Goal: Information Seeking & Learning: Check status

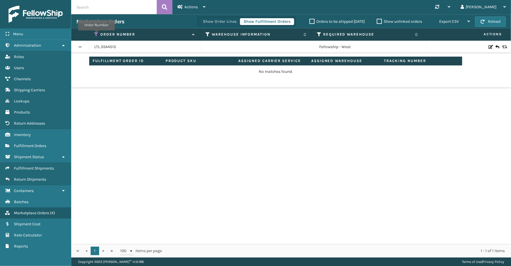
click at [96, 34] on icon at bounding box center [96, 34] width 5 height 5
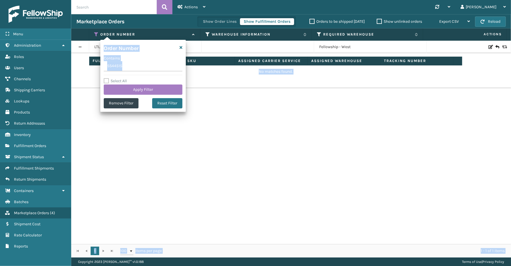
drag, startPoint x: 134, startPoint y: 71, endPoint x: 98, endPoint y: 71, distance: 35.9
click at [98, 71] on section "Marketplace Orders Show Order Lines Show Fulfillment Orders Orders to be shippe…" at bounding box center [290, 136] width 439 height 244
click at [128, 67] on input "SS44515" at bounding box center [143, 66] width 79 height 10
drag, startPoint x: 128, startPoint y: 67, endPoint x: 102, endPoint y: 68, distance: 26.5
click at [100, 68] on section "Marketplace Orders Show Order Lines Show Fulfillment Orders Orders to be shippe…" at bounding box center [290, 136] width 439 height 244
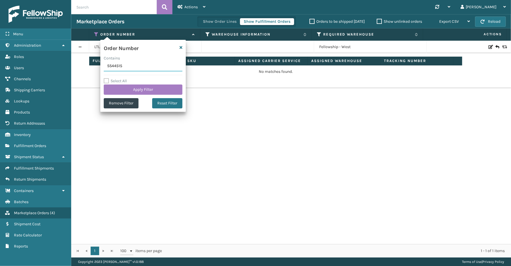
paste input "290"
type input "SS44290"
click at [133, 89] on button "Apply Filter" at bounding box center [143, 90] width 79 height 10
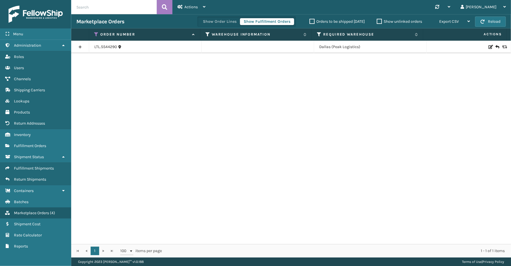
click at [80, 46] on link at bounding box center [80, 46] width 18 height 9
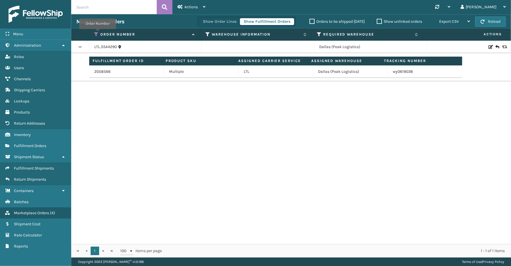
click at [97, 33] on icon at bounding box center [96, 34] width 5 height 5
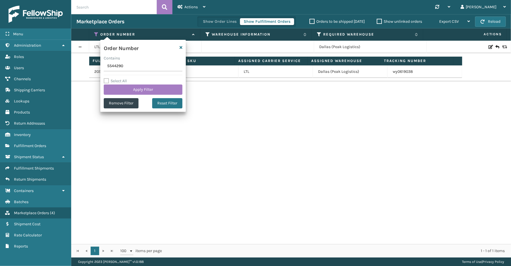
drag, startPoint x: 125, startPoint y: 67, endPoint x: 103, endPoint y: 67, distance: 21.9
click at [103, 67] on div "Order Number Contains SS44290 Select All Apply Filter Remove Filter Reset Filter" at bounding box center [142, 76] width 85 height 72
type input "SS44059"
click at [127, 89] on button "Apply Filter" at bounding box center [143, 90] width 79 height 10
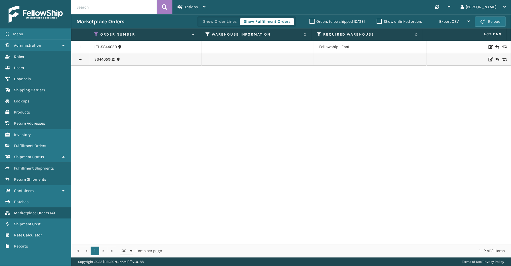
click at [81, 62] on link at bounding box center [80, 59] width 18 height 9
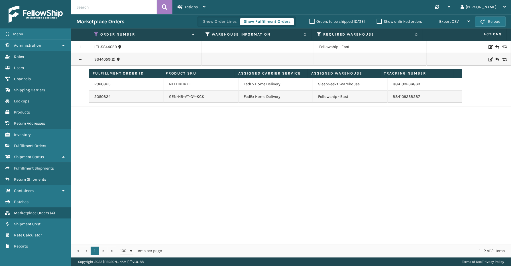
click at [83, 46] on link at bounding box center [80, 46] width 18 height 9
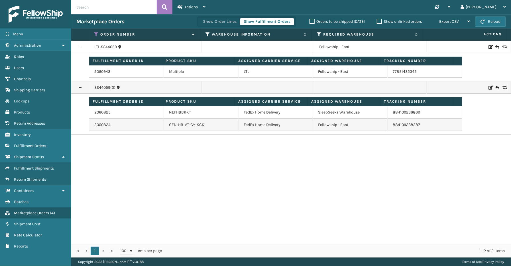
drag, startPoint x: 39, startPoint y: 207, endPoint x: 75, endPoint y: 180, distance: 44.7
click at [39, 211] on span "Marketplace Orders" at bounding box center [31, 213] width 35 height 5
click at [95, 34] on icon at bounding box center [96, 34] width 5 height 5
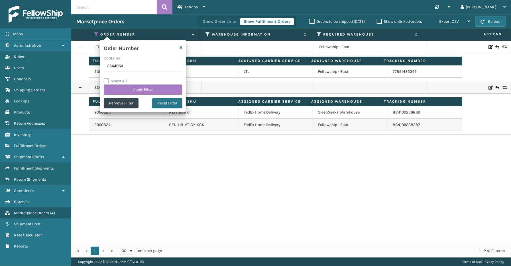
drag, startPoint x: 126, startPoint y: 66, endPoint x: 99, endPoint y: 67, distance: 27.9
click at [97, 67] on section "Marketplace Orders Show Order Lines Show Fulfillment Orders Orders to be shippe…" at bounding box center [290, 136] width 439 height 244
type input "SS44381"
click at [141, 93] on button "Apply Filter" at bounding box center [143, 90] width 79 height 10
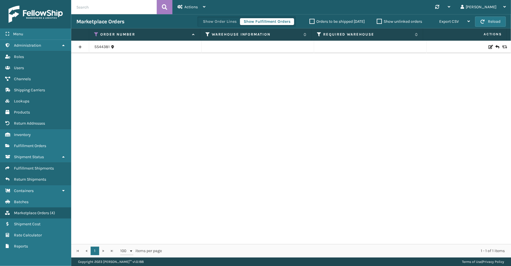
click at [79, 47] on link at bounding box center [80, 46] width 18 height 9
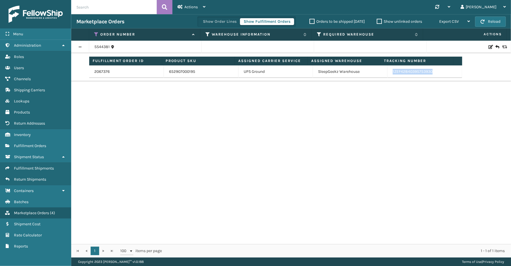
drag, startPoint x: 435, startPoint y: 73, endPoint x: 377, endPoint y: 76, distance: 57.9
click at [377, 76] on tr "2067376 652907000195 UPS Ground SleepGeekz Warehouse 1ZEF42840395753930" at bounding box center [275, 72] width 373 height 13
copy tr "1ZEF42840395753930"
click at [95, 32] on icon at bounding box center [96, 34] width 5 height 5
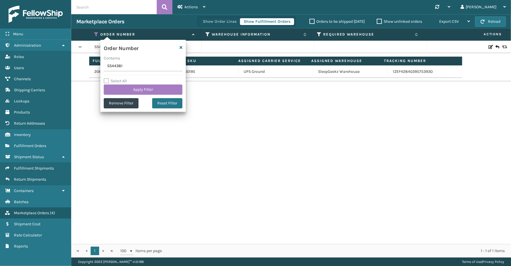
drag, startPoint x: 126, startPoint y: 67, endPoint x: 94, endPoint y: 68, distance: 31.9
click at [87, 68] on section "Marketplace Orders Show Order Lines Show Fulfillment Orders Orders to be shippe…" at bounding box center [290, 136] width 439 height 244
type input "SG12402"
click at [131, 90] on button "Apply Filter" at bounding box center [143, 90] width 79 height 10
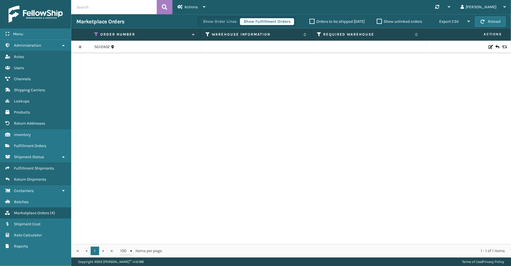
click at [79, 46] on link at bounding box center [80, 46] width 18 height 9
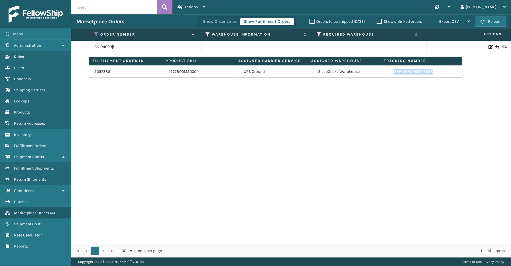
drag, startPoint x: 437, startPoint y: 73, endPoint x: 388, endPoint y: 76, distance: 48.8
click at [388, 76] on td "1ZEF42840395793683" at bounding box center [424, 72] width 75 height 13
copy link "1ZEF42840395793683"
click at [97, 35] on icon at bounding box center [96, 34] width 5 height 5
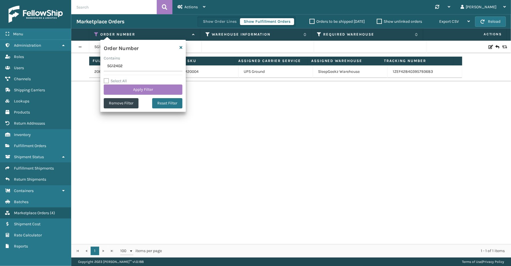
drag, startPoint x: 130, startPoint y: 68, endPoint x: 84, endPoint y: 68, distance: 45.9
click at [84, 68] on section "Marketplace Orders Show Order Lines Show Fulfillment Orders Orders to be shippe…" at bounding box center [290, 136] width 439 height 244
type input "SS44385"
click at [129, 85] on button "Apply Filter" at bounding box center [143, 90] width 79 height 10
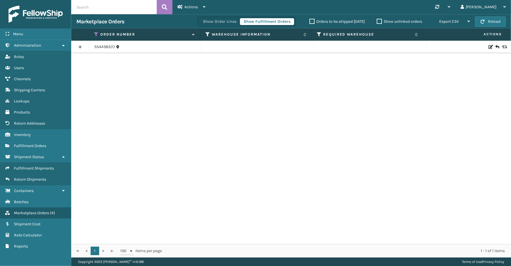
drag, startPoint x: 79, startPoint y: 47, endPoint x: 97, endPoint y: 81, distance: 39.0
click at [80, 47] on link at bounding box center [80, 46] width 18 height 9
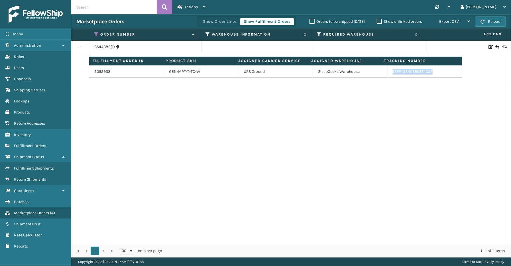
drag, startPoint x: 430, startPoint y: 73, endPoint x: 387, endPoint y: 73, distance: 43.6
click at [387, 73] on td "1ZEF42840390674052" at bounding box center [424, 72] width 75 height 13
copy link "1ZEF42840390674052"
drag, startPoint x: 97, startPoint y: 32, endPoint x: 98, endPoint y: 38, distance: 5.8
click at [97, 32] on icon at bounding box center [96, 34] width 5 height 5
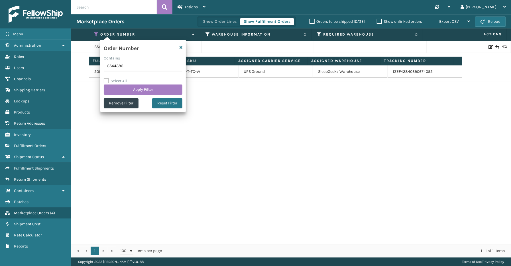
drag, startPoint x: 129, startPoint y: 66, endPoint x: 96, endPoint y: 67, distance: 33.0
click at [96, 66] on section "Marketplace Orders Show Order Lines Show Fulfillment Orders Orders to be shippe…" at bounding box center [290, 136] width 439 height 244
type input "SS44398"
click at [132, 87] on button "Apply Filter" at bounding box center [143, 90] width 79 height 10
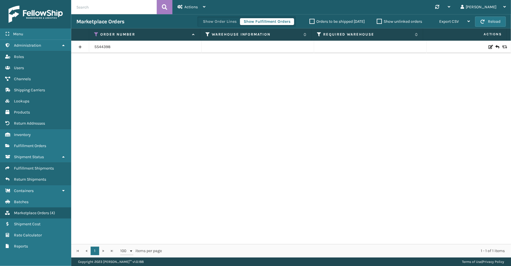
drag, startPoint x: 76, startPoint y: 47, endPoint x: 80, endPoint y: 53, distance: 6.8
click at [76, 47] on link at bounding box center [80, 46] width 18 height 9
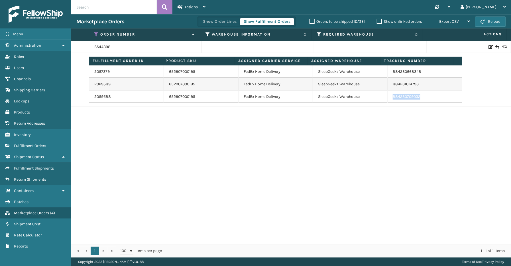
drag, startPoint x: 426, startPoint y: 95, endPoint x: 389, endPoint y: 98, distance: 36.3
click at [389, 98] on td "884230709032" at bounding box center [424, 97] width 75 height 13
copy link "884230709032"
drag, startPoint x: 97, startPoint y: 34, endPoint x: 97, endPoint y: 38, distance: 4.0
click at [97, 34] on icon at bounding box center [96, 34] width 5 height 5
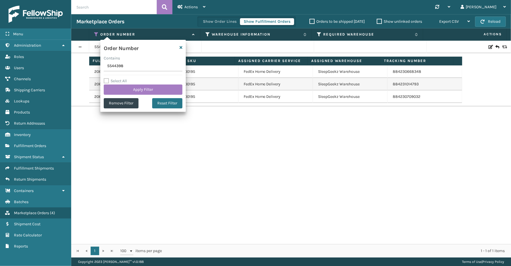
drag, startPoint x: 126, startPoint y: 66, endPoint x: 79, endPoint y: 64, distance: 47.9
click at [79, 64] on section "Marketplace Orders Show Order Lines Show Fulfillment Orders Orders to be shippe…" at bounding box center [290, 136] width 439 height 244
type input "SG12402"
click at [128, 89] on button "Apply Filter" at bounding box center [143, 90] width 79 height 10
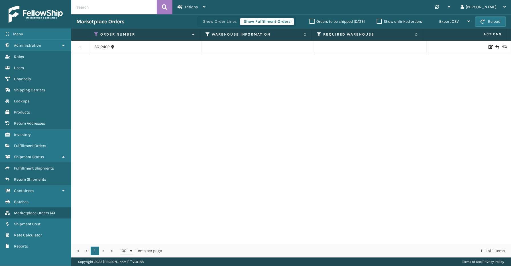
click at [78, 46] on link at bounding box center [80, 46] width 18 height 9
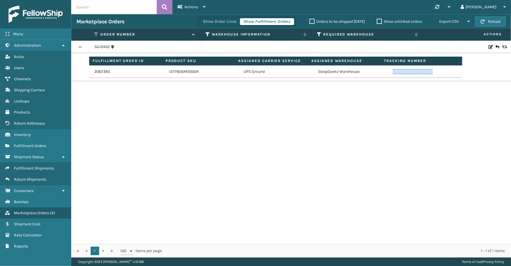
drag, startPoint x: 437, startPoint y: 73, endPoint x: 388, endPoint y: 75, distance: 49.3
click at [388, 75] on td "1ZEF42840395793683" at bounding box center [424, 72] width 75 height 13
copy link "1ZEF42840395793683"
click at [96, 32] on icon at bounding box center [96, 34] width 5 height 5
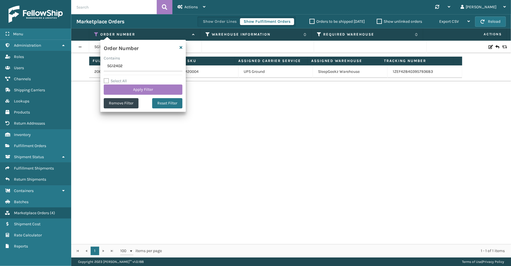
drag, startPoint x: 129, startPoint y: 66, endPoint x: 105, endPoint y: 67, distance: 23.7
click at [90, 64] on section "Marketplace Orders Show Order Lines Show Fulfillment Orders Orders to be shippe…" at bounding box center [290, 136] width 439 height 244
type input "SS44398"
click at [138, 90] on button "Apply Filter" at bounding box center [143, 90] width 79 height 10
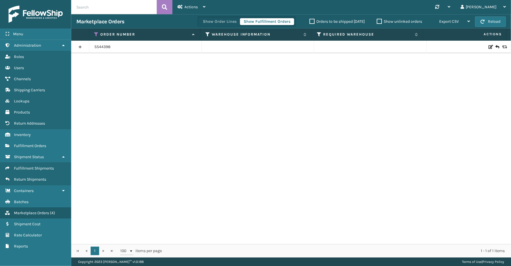
click at [79, 44] on link at bounding box center [80, 46] width 18 height 9
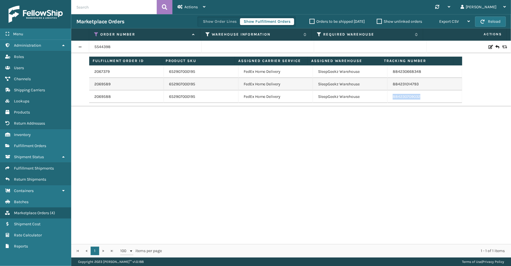
drag, startPoint x: 434, startPoint y: 97, endPoint x: 386, endPoint y: 98, distance: 48.4
click at [387, 98] on td "884230709032" at bounding box center [424, 97] width 75 height 13
copy link "884230709032"
click at [97, 33] on icon at bounding box center [96, 34] width 5 height 5
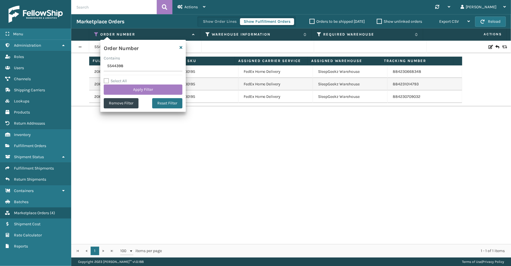
drag, startPoint x: 123, startPoint y: 66, endPoint x: 94, endPoint y: 67, distance: 29.1
click at [94, 67] on section "Marketplace Orders Show Order Lines Show Fulfillment Orders Orders to be shippe…" at bounding box center [290, 136] width 439 height 244
type input "SG12405"
click at [122, 92] on button "Apply Filter" at bounding box center [143, 90] width 79 height 10
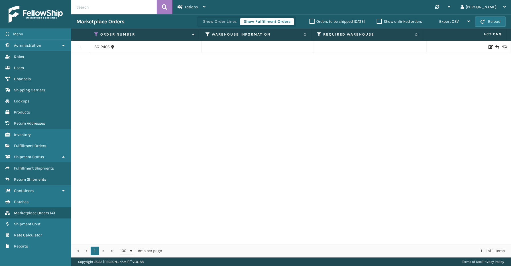
drag, startPoint x: 81, startPoint y: 48, endPoint x: 81, endPoint y: 52, distance: 3.1
click at [81, 49] on link at bounding box center [80, 46] width 18 height 9
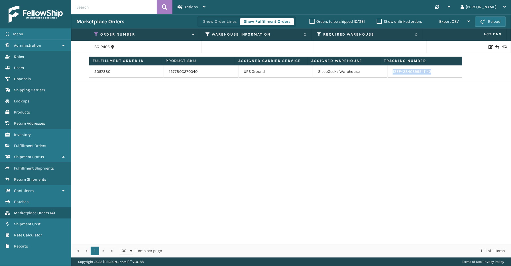
drag, startPoint x: 443, startPoint y: 71, endPoint x: 387, endPoint y: 75, distance: 56.8
click at [387, 75] on td "1ZEF42840399541143" at bounding box center [424, 72] width 75 height 13
copy link "1ZEF42840399541143"
click at [95, 32] on icon at bounding box center [96, 34] width 5 height 5
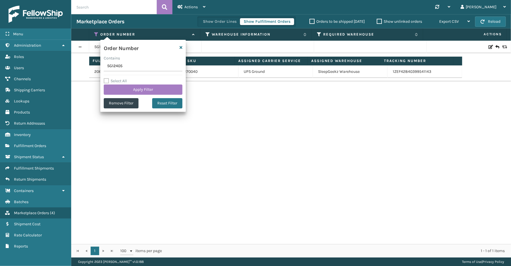
drag, startPoint x: 123, startPoint y: 67, endPoint x: 109, endPoint y: 67, distance: 14.2
click at [109, 67] on input "SG12405" at bounding box center [143, 66] width 79 height 10
drag, startPoint x: 124, startPoint y: 67, endPoint x: 75, endPoint y: 66, distance: 49.3
click at [75, 66] on section "Marketplace Orders Show Order Lines Show Fulfillment Orders Orders to be shippe…" at bounding box center [290, 136] width 439 height 244
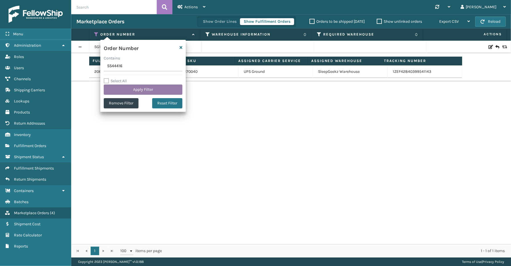
type input "SS44416"
click at [140, 93] on button "Apply Filter" at bounding box center [143, 90] width 79 height 10
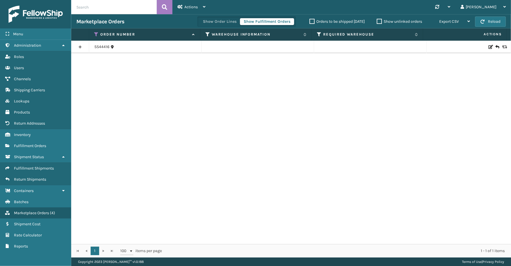
click at [81, 48] on link at bounding box center [80, 46] width 18 height 9
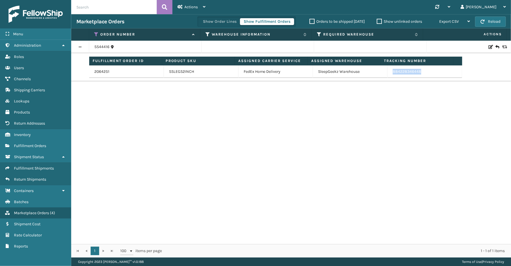
drag, startPoint x: 431, startPoint y: 73, endPoint x: 386, endPoint y: 73, distance: 44.2
click at [387, 73] on td "884228346448" at bounding box center [424, 72] width 75 height 13
copy link "884228346448"
click at [97, 33] on icon at bounding box center [96, 34] width 5 height 5
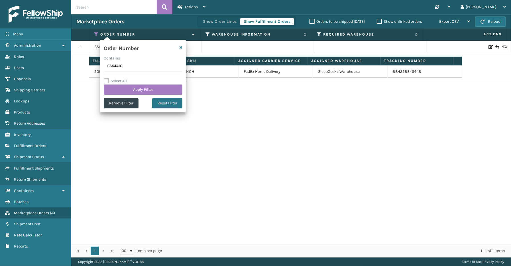
drag, startPoint x: 129, startPoint y: 67, endPoint x: 100, endPoint y: 63, distance: 29.5
click at [93, 62] on section "Marketplace Orders Show Order Lines Show Fulfillment Orders Orders to be shippe…" at bounding box center [290, 136] width 439 height 244
type input "114-2288412-0868218"
click at [123, 89] on button "Apply Filter" at bounding box center [143, 90] width 79 height 10
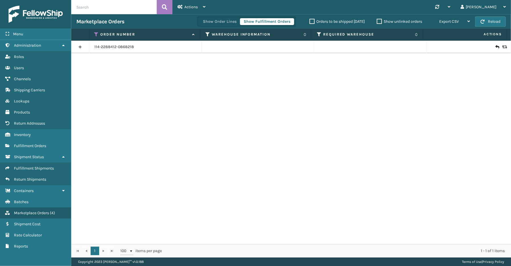
click at [83, 49] on link at bounding box center [80, 46] width 18 height 9
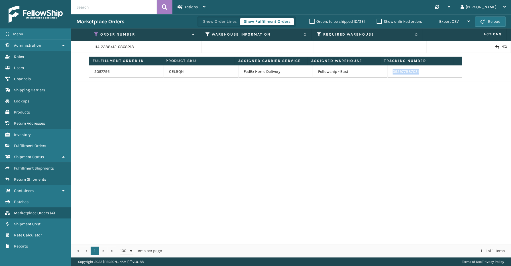
drag, startPoint x: 422, startPoint y: 73, endPoint x: 375, endPoint y: 76, distance: 47.4
click at [375, 76] on tr "2067795 CEL8QN FedEx Home Delivery Fellowship - East 392977887031" at bounding box center [275, 72] width 373 height 13
copy tr "392977887031"
click at [107, 70] on link "2067795" at bounding box center [101, 72] width 15 height 6
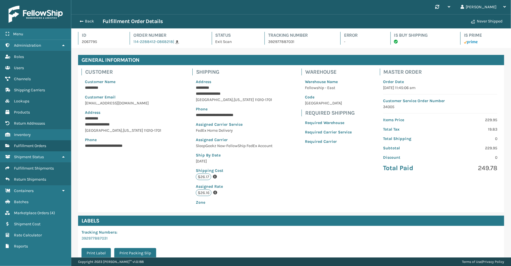
scroll to position [13, 439]
click at [89, 23] on button "Back" at bounding box center [89, 21] width 26 height 5
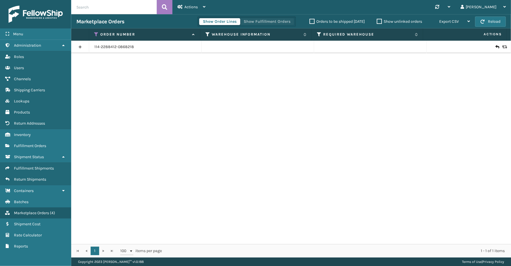
click at [277, 24] on button "Show Fulfillment Orders" at bounding box center [267, 21] width 54 height 7
click at [78, 46] on link at bounding box center [80, 46] width 18 height 9
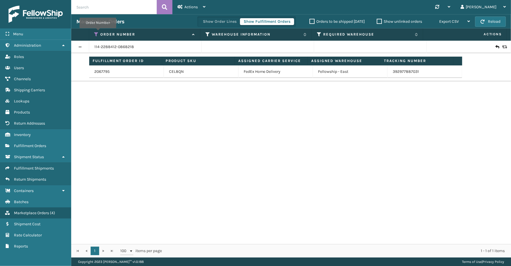
drag, startPoint x: 98, startPoint y: 32, endPoint x: 100, endPoint y: 39, distance: 7.5
click at [98, 33] on icon at bounding box center [96, 34] width 5 height 5
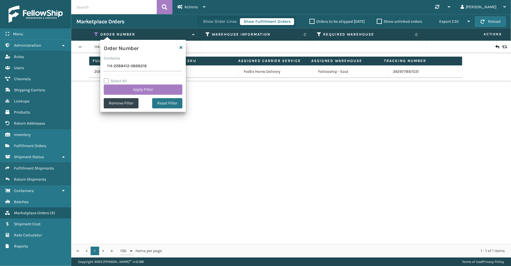
drag, startPoint x: 155, startPoint y: 66, endPoint x: 89, endPoint y: 67, distance: 66.4
click at [84, 67] on section "Marketplace Orders Show Order Lines Show Fulfillment Orders Orders to be shippe…" at bounding box center [290, 136] width 439 height 244
type input "SS44495"
click at [134, 87] on button "Apply Filter" at bounding box center [143, 90] width 79 height 10
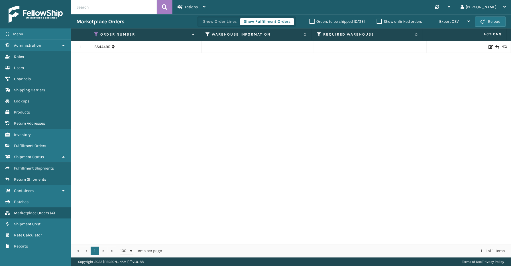
click at [81, 49] on link at bounding box center [80, 46] width 18 height 9
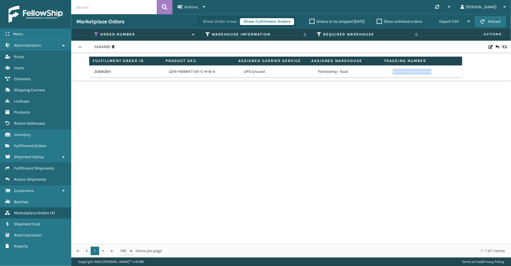
drag, startPoint x: 436, startPoint y: 71, endPoint x: 373, endPoint y: 75, distance: 63.9
click at [373, 75] on tr "2068084 GEN-HBBRKT-EK-C-H-B-A UPS Ground Fellowship - East 1ZEF42840396701047" at bounding box center [275, 72] width 373 height 13
copy tr "1ZEF42840396701047"
click at [95, 35] on icon at bounding box center [96, 34] width 5 height 5
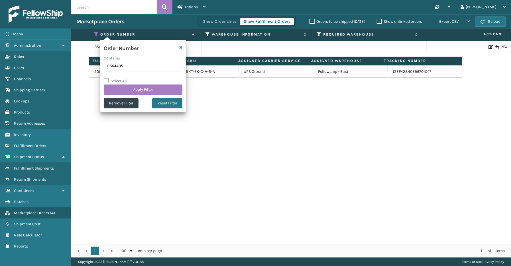
drag, startPoint x: 123, startPoint y: 68, endPoint x: 97, endPoint y: 66, distance: 25.4
click at [97, 66] on section "Marketplace Orders Show Order Lines Show Fulfillment Orders Orders to be shippe…" at bounding box center [290, 136] width 439 height 244
type input "113-4661700-7777827"
click at [134, 89] on button "Apply Filter" at bounding box center [143, 90] width 79 height 10
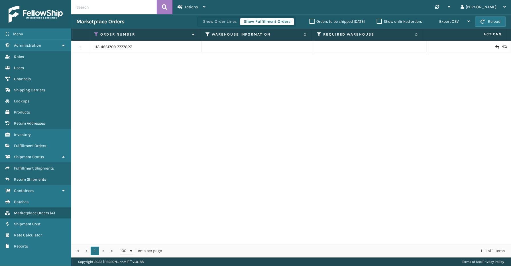
click at [81, 47] on link at bounding box center [80, 46] width 18 height 9
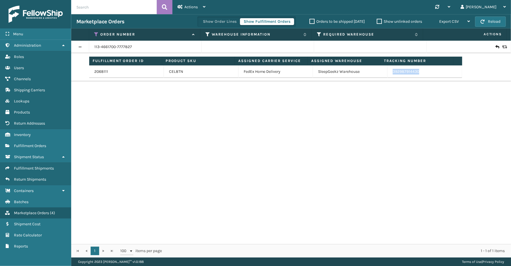
drag, startPoint x: 420, startPoint y: 72, endPoint x: 385, endPoint y: 73, distance: 35.0
click at [387, 73] on td "392987914430" at bounding box center [424, 72] width 75 height 13
click at [95, 72] on link "2068111" at bounding box center [101, 72] width 14 height 6
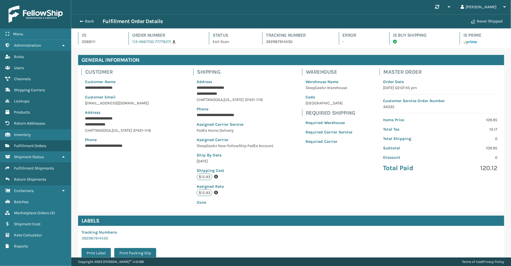
scroll to position [13, 439]
click at [89, 22] on button "Back" at bounding box center [89, 21] width 26 height 5
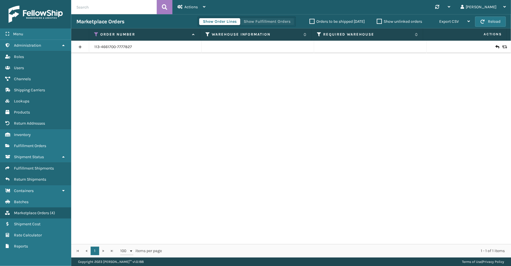
click at [261, 21] on button "Show Fulfillment Orders" at bounding box center [267, 21] width 54 height 7
click at [81, 47] on link at bounding box center [80, 46] width 18 height 9
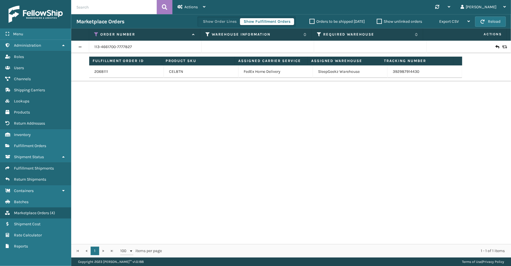
drag, startPoint x: 98, startPoint y: 30, endPoint x: 95, endPoint y: 35, distance: 5.2
click at [97, 32] on th "Order Number" at bounding box center [144, 34] width 111 height 12
click at [95, 35] on icon at bounding box center [96, 34] width 5 height 5
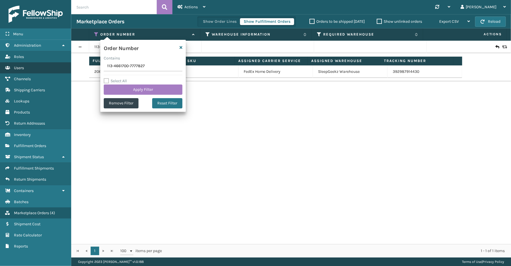
drag, startPoint x: 148, startPoint y: 68, endPoint x: 68, endPoint y: 68, distance: 80.0
click at [68, 0] on div "Menu Administration Roles Users Channels Shipping Carriers Lookups Products Ret…" at bounding box center [255, 0] width 511 height 0
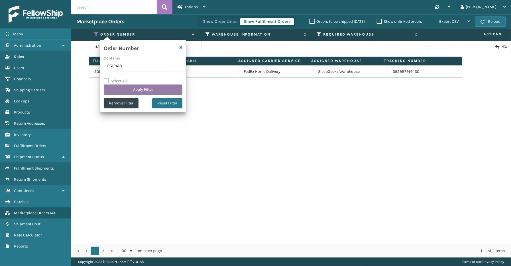
type input "SG12418"
click at [142, 88] on button "Apply Filter" at bounding box center [143, 90] width 79 height 10
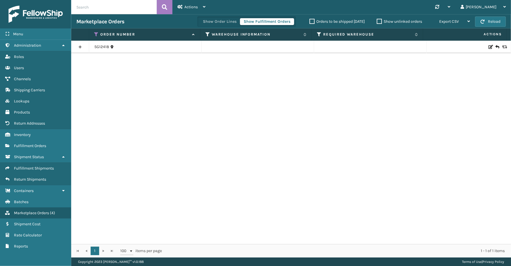
click at [78, 47] on link at bounding box center [80, 46] width 18 height 9
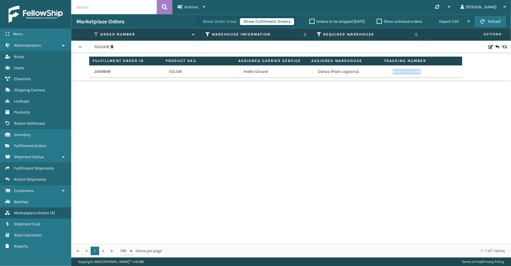
drag, startPoint x: 433, startPoint y: 73, endPoint x: 374, endPoint y: 75, distance: 59.0
click at [374, 75] on tr "2069899 CEL12K FedEx Ground Dallas (Peak Logistics) 884236827606" at bounding box center [275, 72] width 373 height 13
click at [95, 33] on icon at bounding box center [96, 34] width 5 height 5
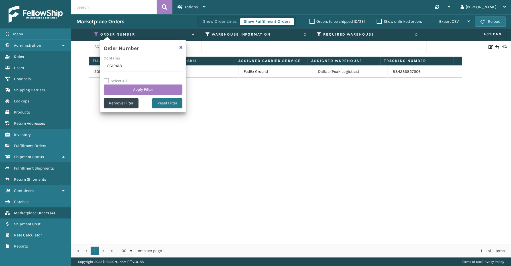
drag, startPoint x: 127, startPoint y: 67, endPoint x: 93, endPoint y: 65, distance: 34.0
click at [89, 66] on section "Marketplace Orders Show Order Lines Show Fulfillment Orders Orders to be shippe…" at bounding box center [290, 136] width 439 height 244
type input "113-4097210-3899438"
click at [133, 91] on button "Apply Filter" at bounding box center [143, 90] width 79 height 10
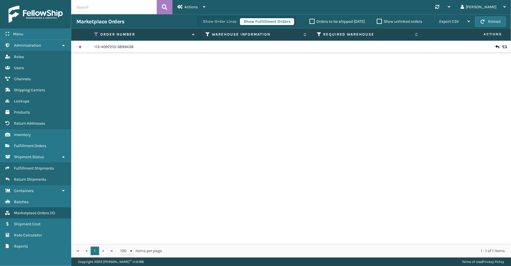
click at [78, 46] on link at bounding box center [80, 46] width 18 height 9
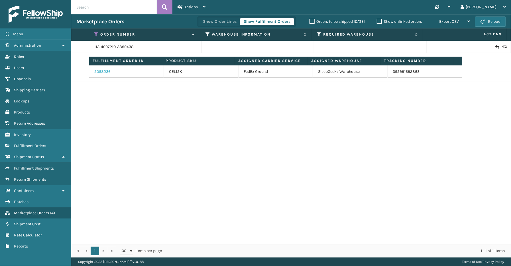
click at [100, 71] on link "2068236" at bounding box center [102, 72] width 16 height 6
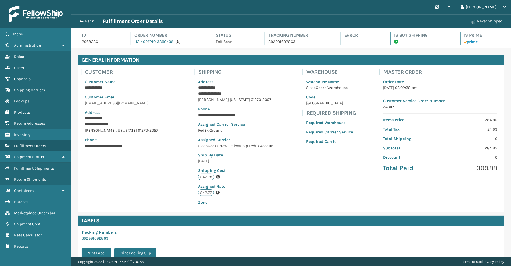
scroll to position [13, 439]
drag, startPoint x: 298, startPoint y: 42, endPoint x: 278, endPoint y: 43, distance: 20.0
click at [263, 46] on div "Id 2068236 Order Number 113-4097210-3899438 | Status Exit Scan Tracking Number …" at bounding box center [291, 40] width 426 height 16
click at [89, 21] on button "Back" at bounding box center [89, 21] width 26 height 5
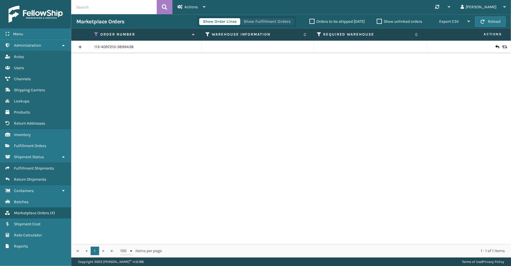
click at [279, 21] on button "Show Fulfillment Orders" at bounding box center [267, 21] width 54 height 7
click at [96, 32] on icon at bounding box center [96, 34] width 5 height 5
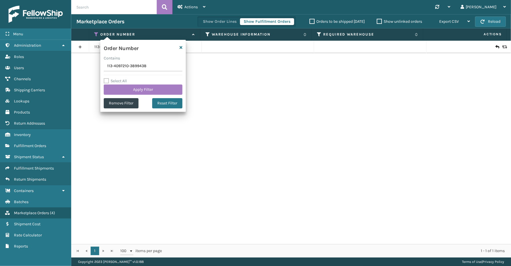
drag, startPoint x: 153, startPoint y: 68, endPoint x: 97, endPoint y: 73, distance: 55.8
click at [58, 0] on div "Menu Administration Roles Users Channels Shipping Carriers Lookups Products Ret…" at bounding box center [255, 0] width 511 height 0
type input "114-9846910-5718623"
click at [152, 89] on button "Apply Filter" at bounding box center [143, 90] width 79 height 10
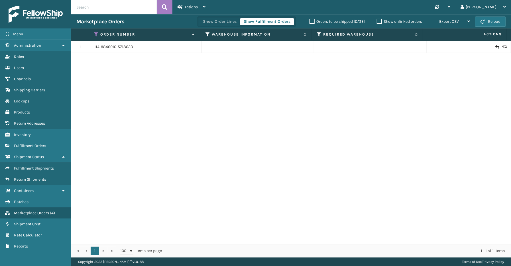
click at [80, 47] on link at bounding box center [80, 46] width 18 height 9
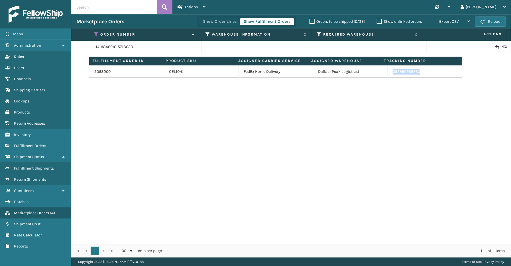
drag, startPoint x: 419, startPoint y: 73, endPoint x: 388, endPoint y: 76, distance: 30.6
click at [388, 76] on td "392990956960" at bounding box center [424, 72] width 75 height 13
click at [97, 32] on icon at bounding box center [96, 34] width 5 height 5
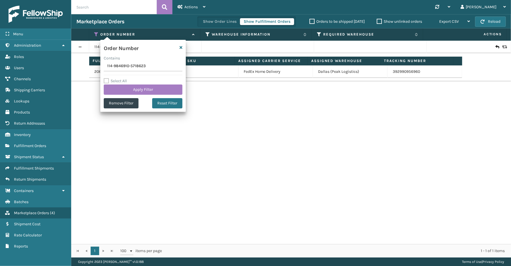
drag, startPoint x: 152, startPoint y: 66, endPoint x: 99, endPoint y: 67, distance: 52.4
click at [79, 67] on section "Marketplace Orders Show Order Lines Show Fulfillment Orders Orders to be shippe…" at bounding box center [290, 136] width 439 height 244
type input "111-3855803-1978647"
click at [124, 85] on button "Apply Filter" at bounding box center [143, 90] width 79 height 10
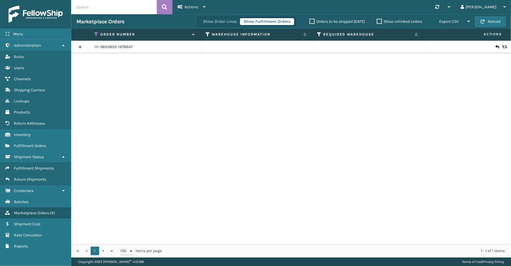
click at [76, 45] on link at bounding box center [80, 46] width 18 height 9
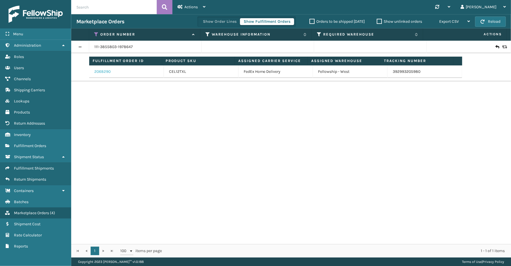
click at [107, 70] on link "2068290" at bounding box center [102, 72] width 16 height 6
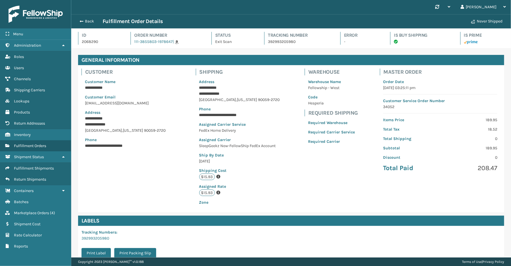
scroll to position [13, 439]
drag, startPoint x: 280, startPoint y: 44, endPoint x: 266, endPoint y: 44, distance: 14.0
click at [268, 44] on p "392993205980" at bounding box center [299, 42] width 62 height 6
click at [87, 20] on button "Back" at bounding box center [89, 21] width 26 height 5
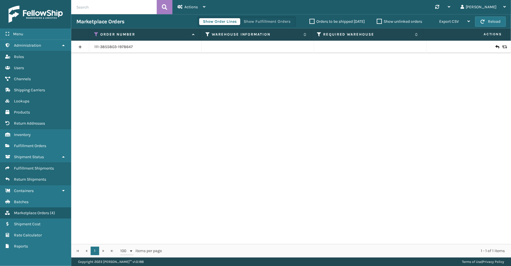
click at [260, 18] on div "Show Order Lines Show Fulfillment Orders" at bounding box center [246, 22] width 98 height 10
click at [279, 21] on button "Show Fulfillment Orders" at bounding box center [267, 21] width 54 height 7
click at [95, 33] on icon at bounding box center [96, 34] width 5 height 5
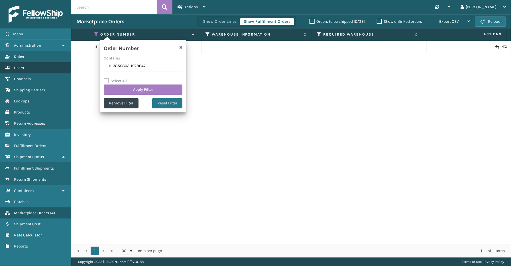
drag, startPoint x: 162, startPoint y: 66, endPoint x: 62, endPoint y: 69, distance: 100.6
click at [60, 0] on div "Menu Administration Roles Users Channels Shipping Carriers Lookups Products Ret…" at bounding box center [255, 0] width 511 height 0
type input "111-6502823-8916252"
click at [135, 91] on button "Apply Filter" at bounding box center [143, 90] width 79 height 10
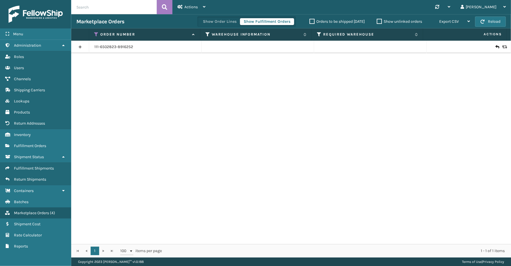
click at [82, 48] on link at bounding box center [80, 46] width 18 height 9
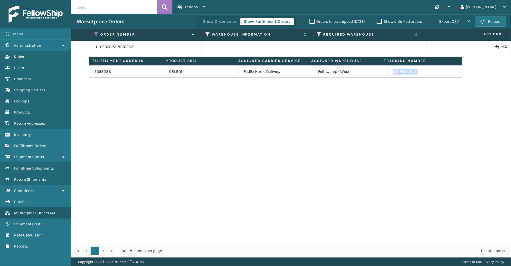
drag, startPoint x: 426, startPoint y: 69, endPoint x: 381, endPoint y: 73, distance: 44.6
click at [381, 73] on tr "2068286 CEL8QN FedEx Home Delivery Fellowship - West 392993213121" at bounding box center [275, 72] width 373 height 13
drag, startPoint x: 98, startPoint y: 32, endPoint x: 100, endPoint y: 35, distance: 3.2
click at [98, 32] on icon at bounding box center [96, 34] width 5 height 5
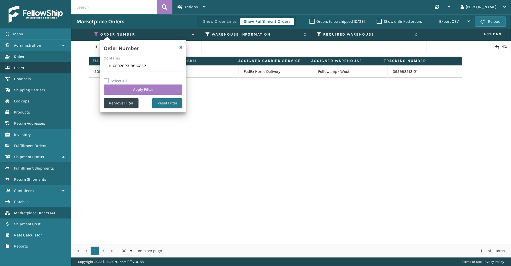
drag, startPoint x: 157, startPoint y: 64, endPoint x: 43, endPoint y: 63, distance: 113.9
click at [43, 0] on div "Menu Return Addresses Administration Return Addresses Roles Return Addresses Us…" at bounding box center [255, 0] width 511 height 0
type input "112-9899639-6475434"
click at [155, 89] on button "Apply Filter" at bounding box center [143, 90] width 79 height 10
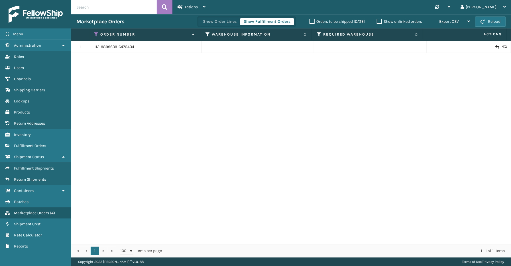
drag, startPoint x: 75, startPoint y: 47, endPoint x: 78, endPoint y: 50, distance: 3.9
click at [75, 47] on link at bounding box center [80, 46] width 18 height 9
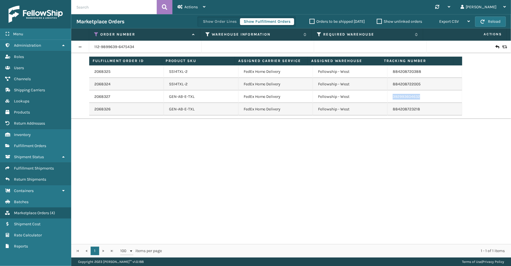
drag, startPoint x: 431, startPoint y: 98, endPoint x: 375, endPoint y: 96, distance: 57.0
click at [375, 96] on tr "2068327 GEN-AB-E-TXL FedEx Home Delivery Fellowship - West 392993604632" at bounding box center [275, 97] width 373 height 13
click at [104, 99] on link "2068327" at bounding box center [102, 97] width 16 height 6
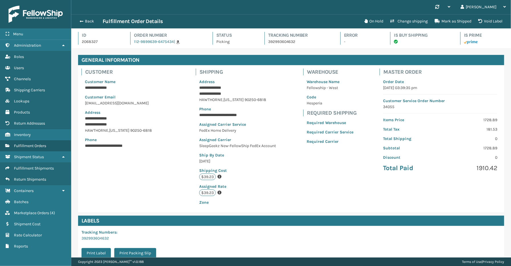
scroll to position [13, 439]
click at [87, 22] on button "Back" at bounding box center [89, 21] width 26 height 5
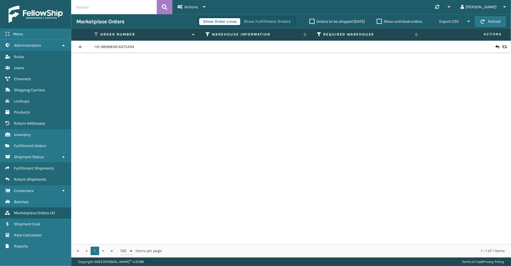
drag, startPoint x: 273, startPoint y: 15, endPoint x: 272, endPoint y: 20, distance: 5.8
click at [273, 15] on div "Show Order Lines Show Fulfillment Orders Orders to be shipped [DATE] Show unlin…" at bounding box center [335, 22] width 277 height 14
click at [271, 23] on button "Show Fulfillment Orders" at bounding box center [267, 21] width 54 height 7
click at [81, 48] on link at bounding box center [80, 46] width 18 height 9
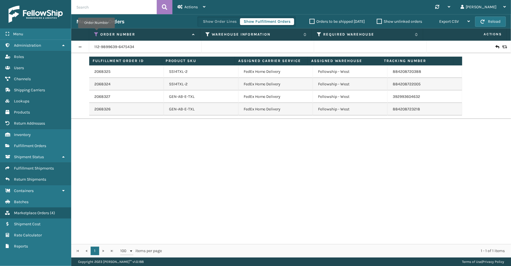
click at [96, 32] on icon at bounding box center [96, 34] width 5 height 5
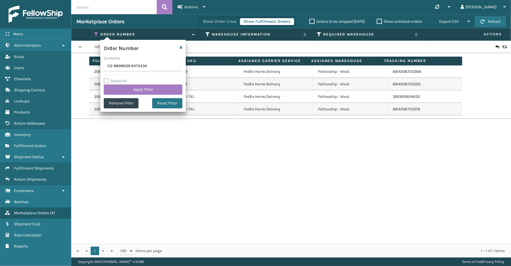
drag, startPoint x: 161, startPoint y: 67, endPoint x: 76, endPoint y: 69, distance: 84.6
click at [64, 0] on div "Menu Administration Roles Users Channels Shipping Carriers Lookups Products Ret…" at bounding box center [255, 0] width 511 height 0
type input "SS44530"
click at [130, 93] on button "Apply Filter" at bounding box center [143, 90] width 79 height 10
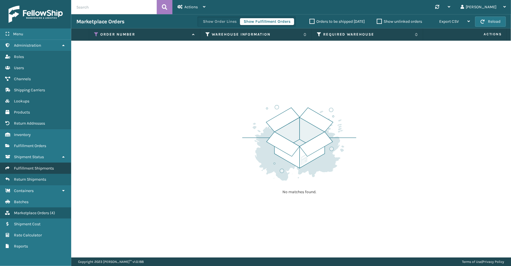
click at [25, 166] on span "Fulfillment Shipments" at bounding box center [34, 168] width 40 height 5
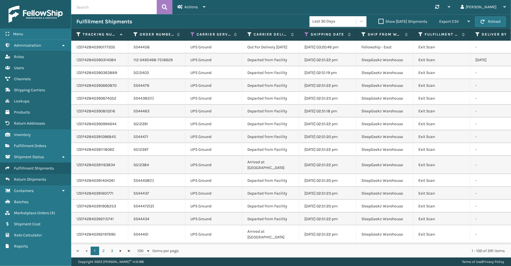
drag, startPoint x: 50, startPoint y: 251, endPoint x: 53, endPoint y: 245, distance: 7.1
click at [50, 251] on div "Menu Administration Roles Users Channels Shipping Carriers Lookups Products Ret…" at bounding box center [35, 133] width 71 height 266
click at [41, 211] on span "Marketplace Orders" at bounding box center [31, 213] width 35 height 5
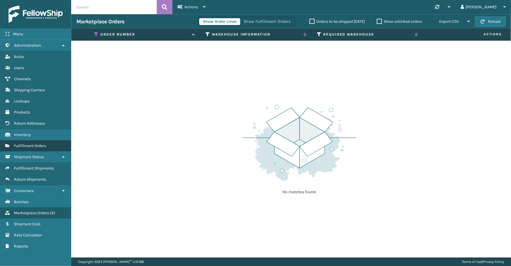
click at [26, 144] on span "Fulfillment Orders" at bounding box center [30, 146] width 32 height 5
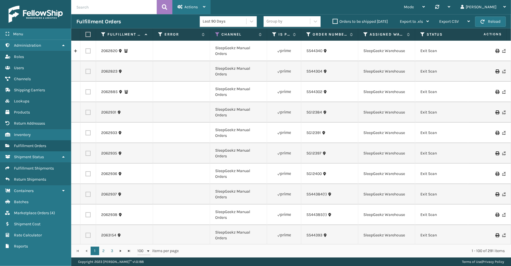
drag, startPoint x: 187, startPoint y: 3, endPoint x: 187, endPoint y: 9, distance: 6.3
click at [187, 3] on div "Actions" at bounding box center [191, 7] width 28 height 14
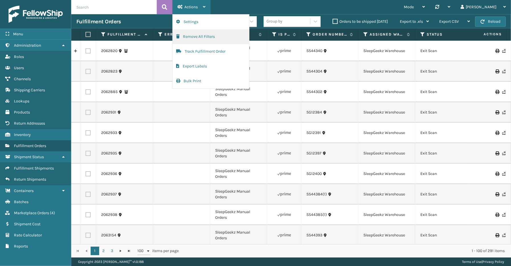
click at [197, 38] on button "Remove All Filters" at bounding box center [211, 36] width 76 height 15
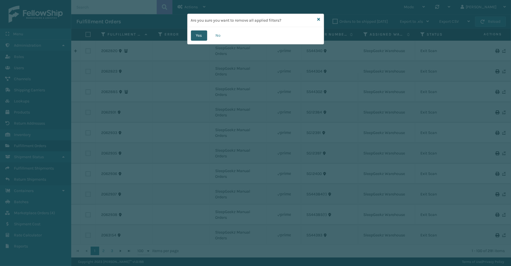
click at [198, 37] on button "Yes" at bounding box center [199, 35] width 16 height 10
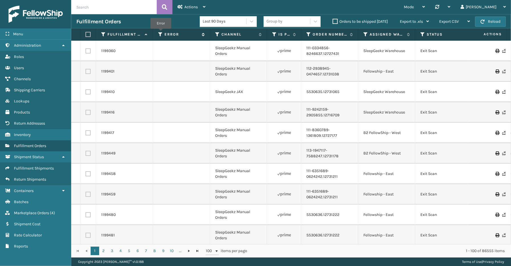
click at [161, 33] on icon at bounding box center [160, 34] width 5 height 5
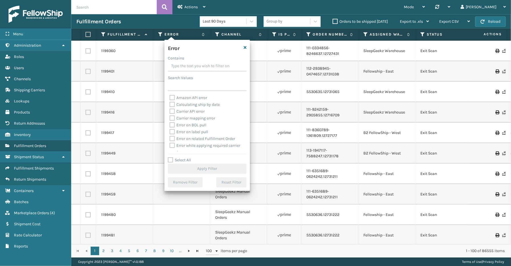
click at [186, 161] on label "Select All" at bounding box center [179, 160] width 23 height 5
click at [186, 158] on input "Select All" at bounding box center [210, 157] width 85 height 1
checkbox input "true"
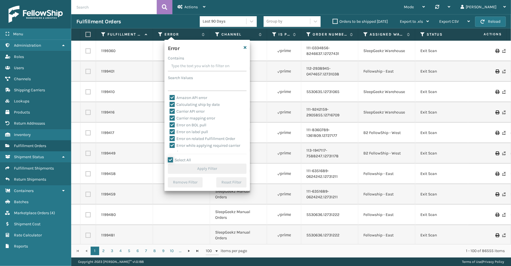
checkbox input "true"
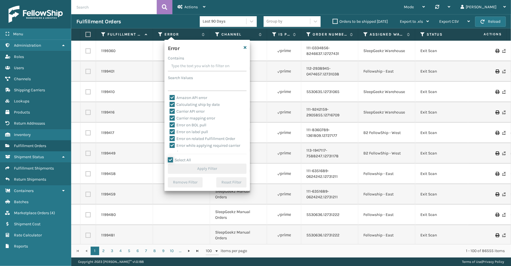
checkbox input "true"
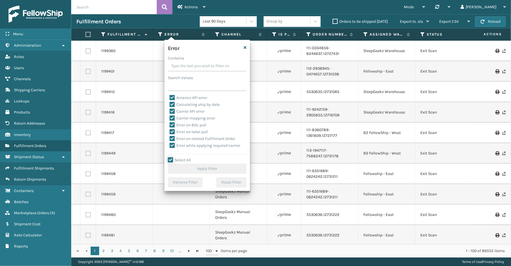
checkbox input "true"
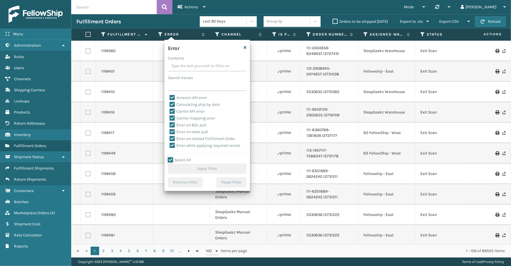
checkbox input "true"
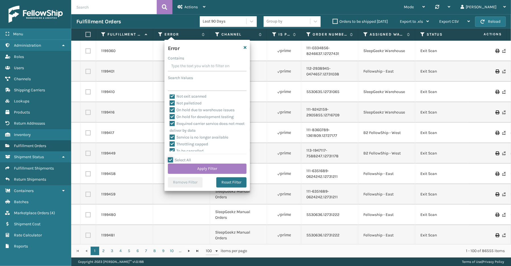
scroll to position [127, 0]
click at [192, 148] on label "To be cancelled" at bounding box center [186, 148] width 34 height 5
click at [170, 148] on input "To be cancelled" at bounding box center [169, 147] width 0 height 4
checkbox input "false"
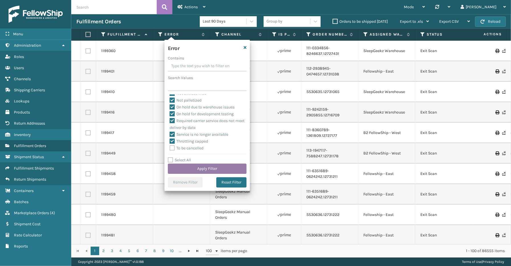
click at [200, 168] on button "Apply Filter" at bounding box center [207, 169] width 79 height 10
